Goal: Task Accomplishment & Management: Use online tool/utility

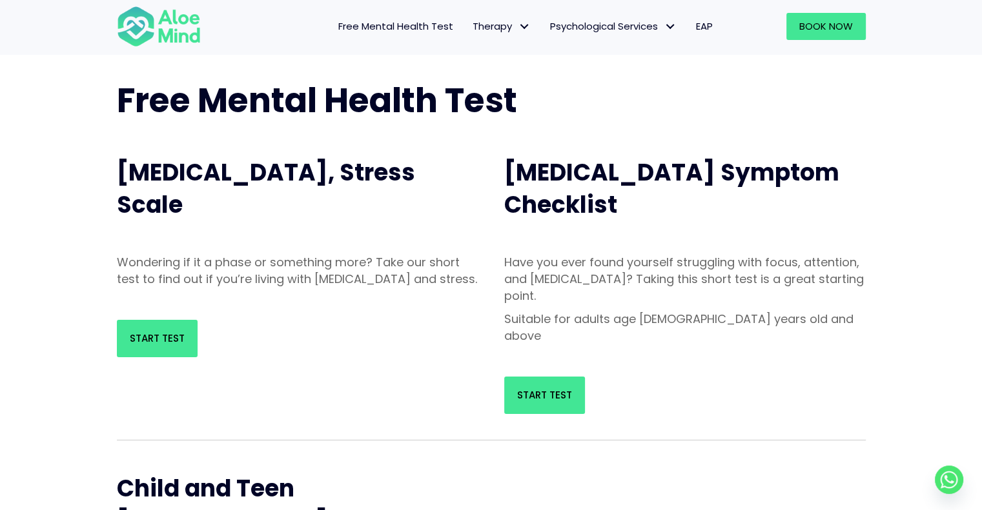
scroll to position [61, 0]
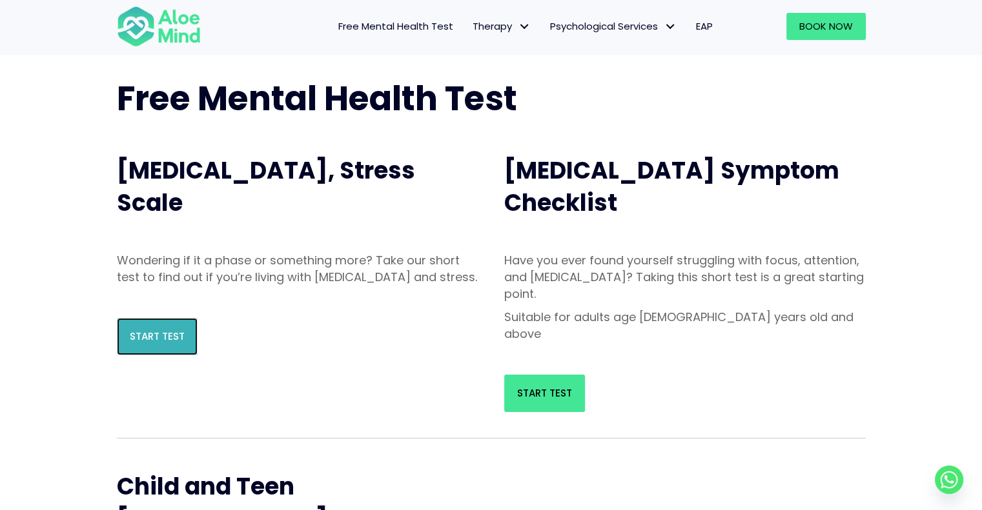
click at [183, 356] on link "Start Test" at bounding box center [157, 336] width 81 height 37
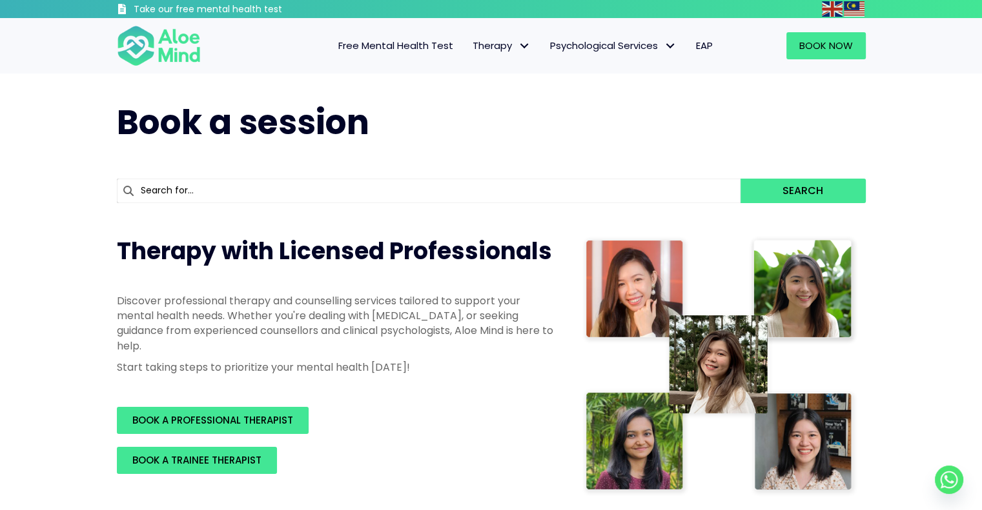
click at [345, 44] on span "Free Mental Health Test" at bounding box center [395, 46] width 115 height 14
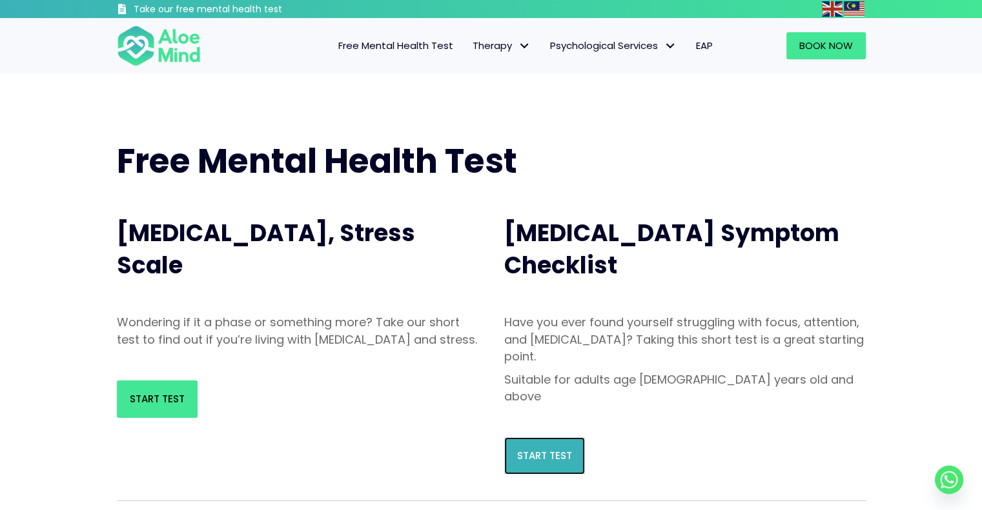
click at [566, 449] on span "Start Test" at bounding box center [544, 456] width 55 height 14
